Goal: Transaction & Acquisition: Book appointment/travel/reservation

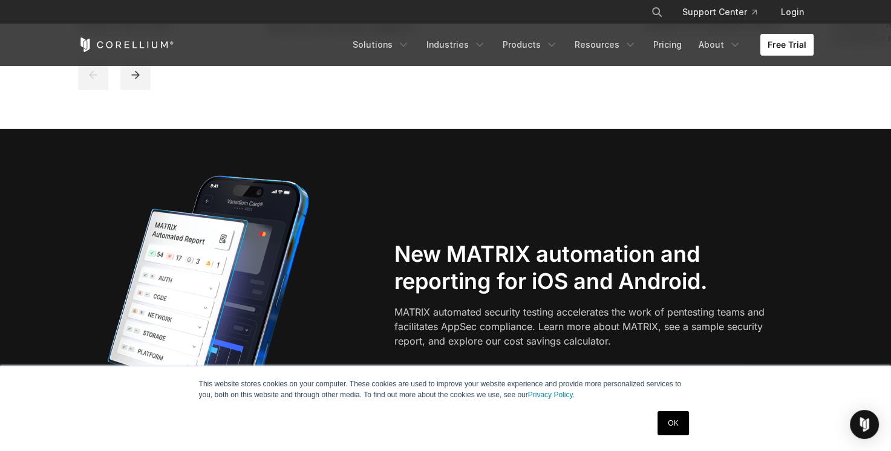
scroll to position [893, 0]
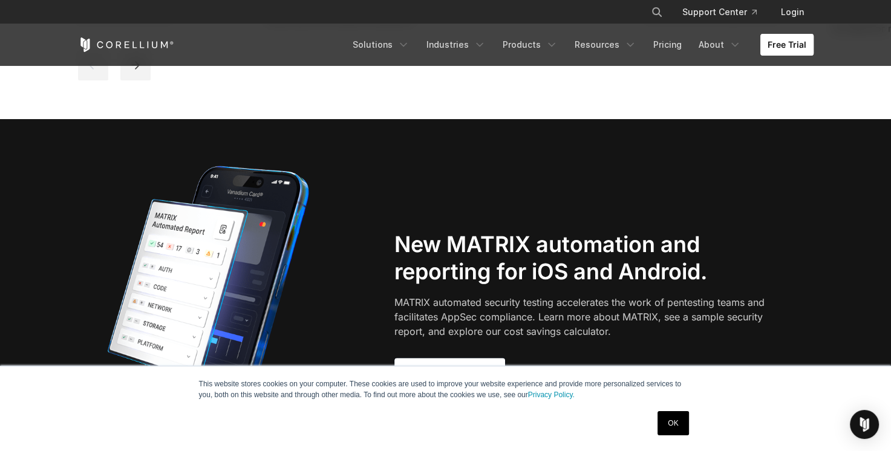
click at [785, 45] on link "Free Trial" at bounding box center [786, 45] width 53 height 22
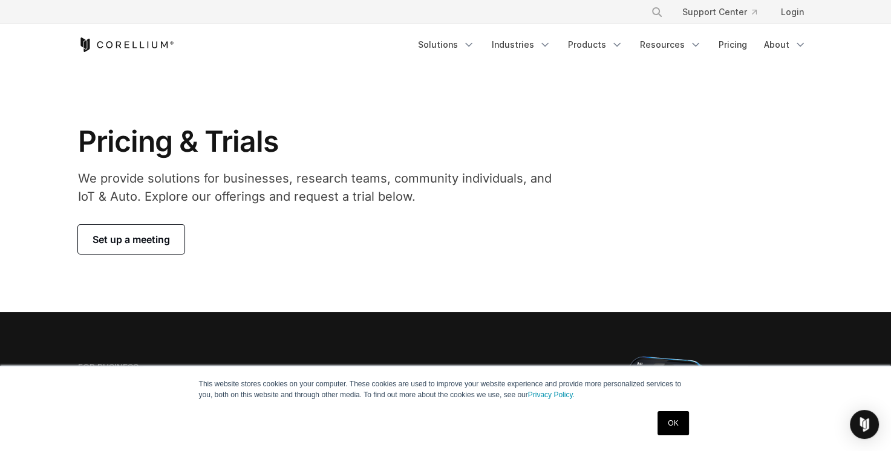
click at [521, 178] on p "We provide solutions for businesses, research teams, community individuals, and…" at bounding box center [319, 187] width 482 height 36
click at [786, 11] on link "Login" at bounding box center [792, 12] width 42 height 22
click at [145, 253] on link "Set up a meeting" at bounding box center [131, 239] width 106 height 29
